Goal: Task Accomplishment & Management: Manage account settings

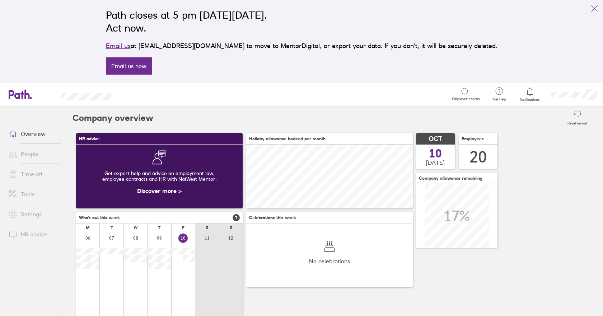
scroll to position [64, 167]
click at [34, 177] on link "Time off" at bounding box center [32, 174] width 58 height 14
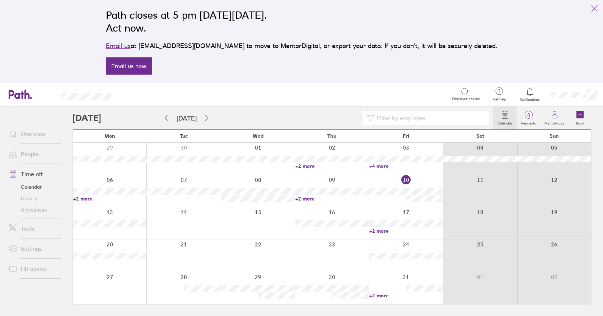
click at [39, 210] on link "Allowances" at bounding box center [32, 209] width 58 height 11
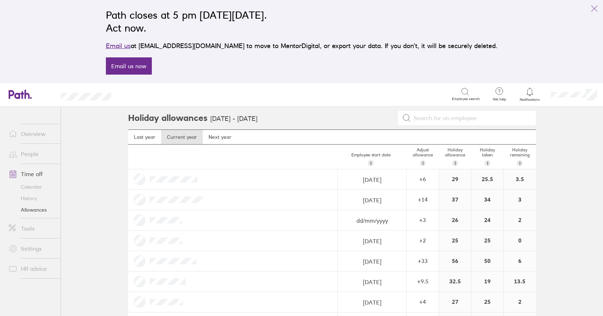
click at [31, 188] on link "Calendar" at bounding box center [32, 186] width 58 height 11
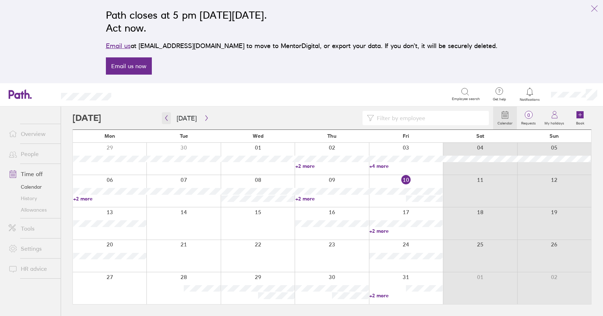
click at [166, 118] on icon "button" at bounding box center [166, 118] width 2 height 5
